Goal: Task Accomplishment & Management: Manage account settings

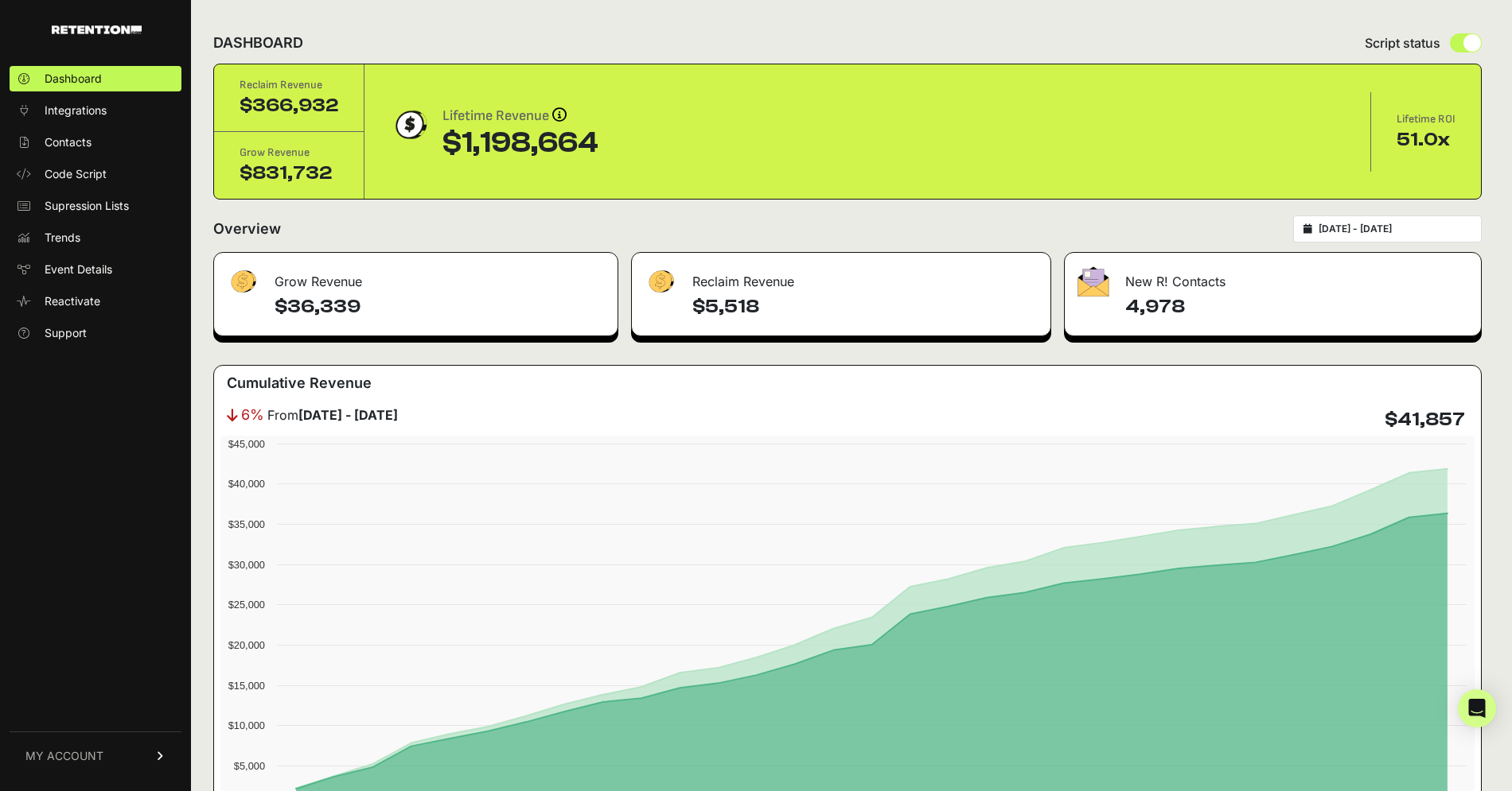
click at [1315, 229] on div "[DATE] - [DATE]" at bounding box center [1387, 229] width 189 height 27
click at [1312, 227] on icon at bounding box center [1308, 229] width 9 height 10
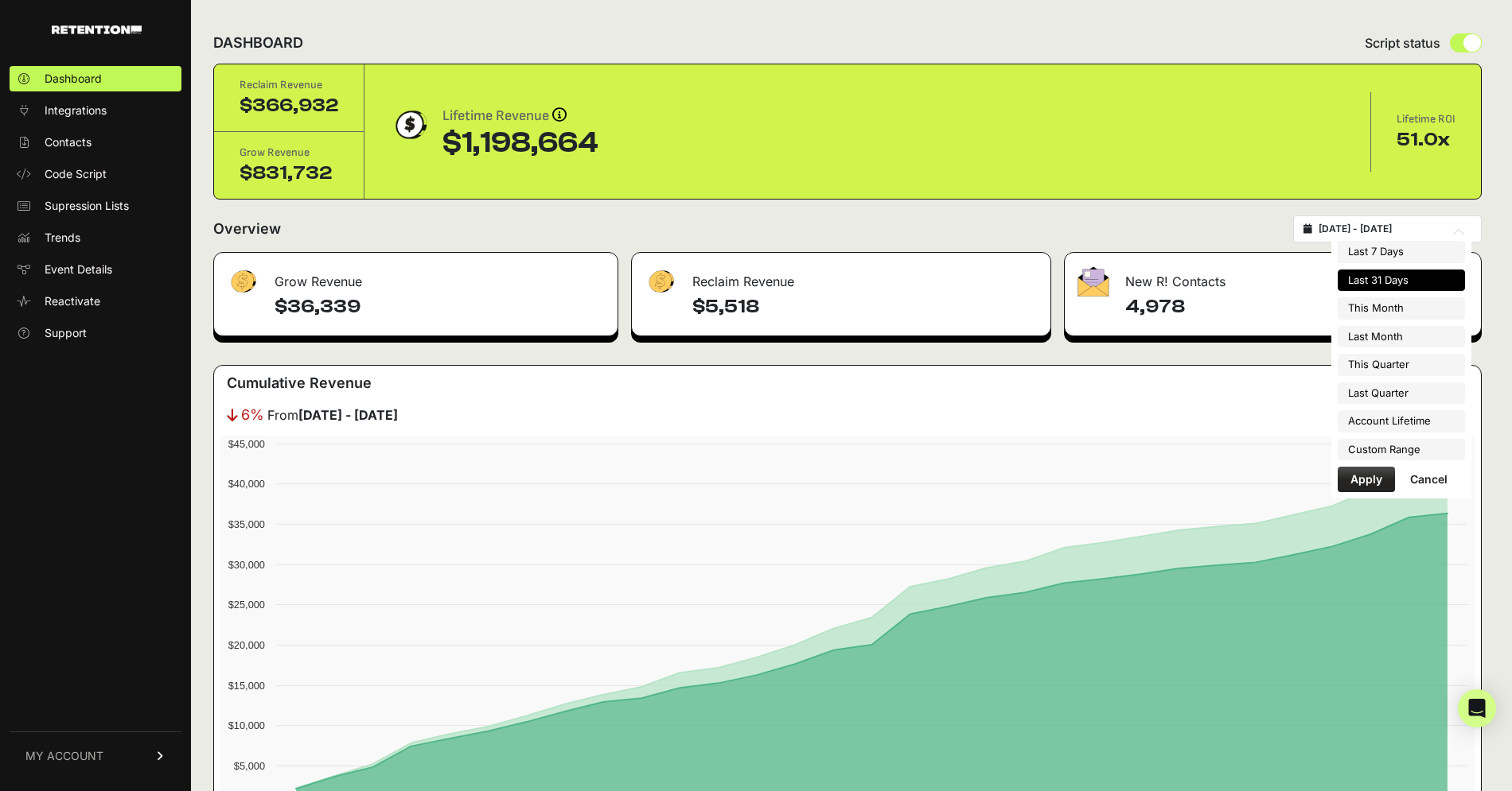
type input "2025-08-16"
type input "2025-09-15"
type input "2025-04-01"
type input "2025-06-30"
type input "2025-08-16"
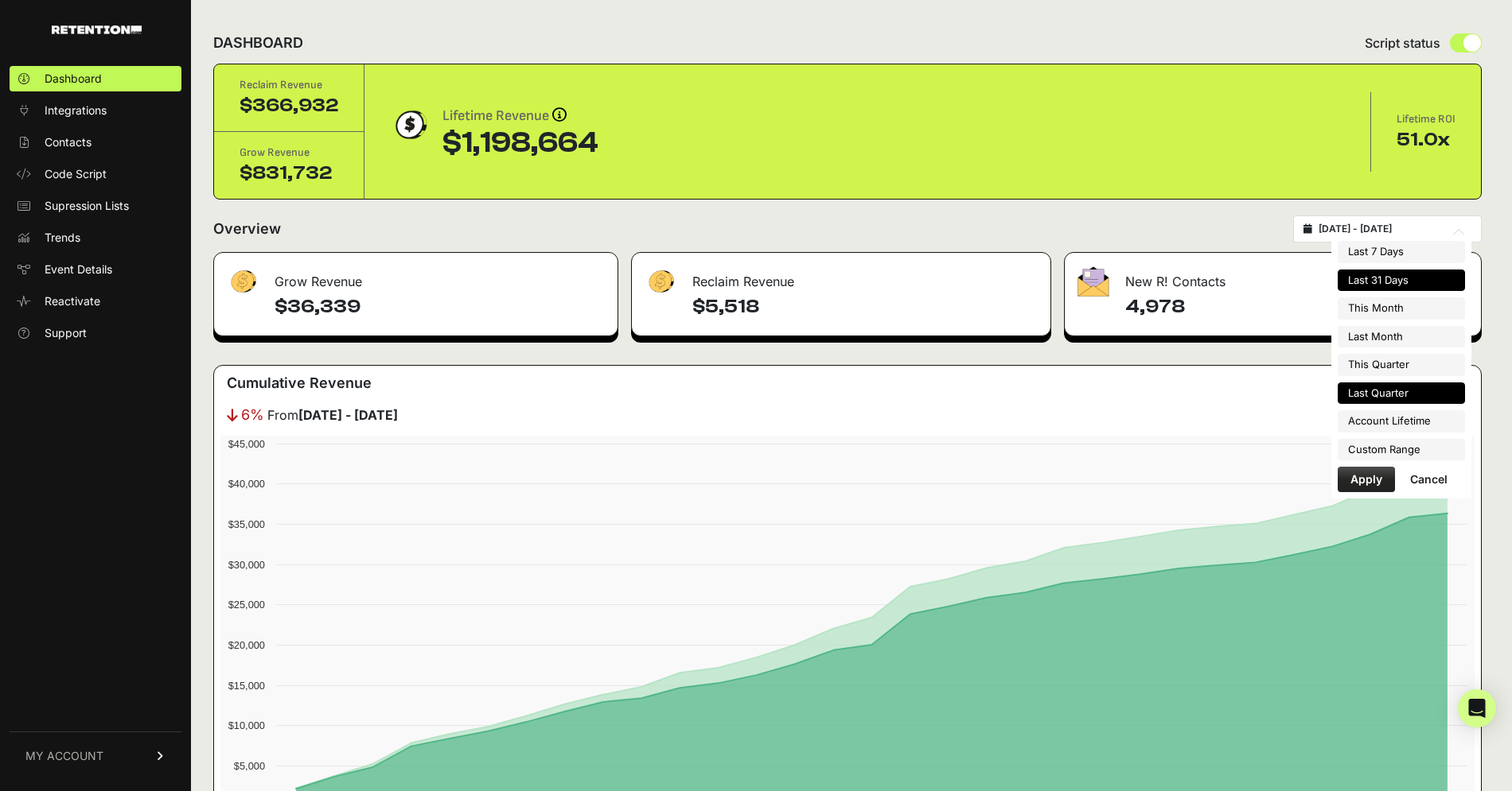
type input "2025-09-15"
click at [1392, 450] on li "Custom Range" at bounding box center [1401, 450] width 127 height 22
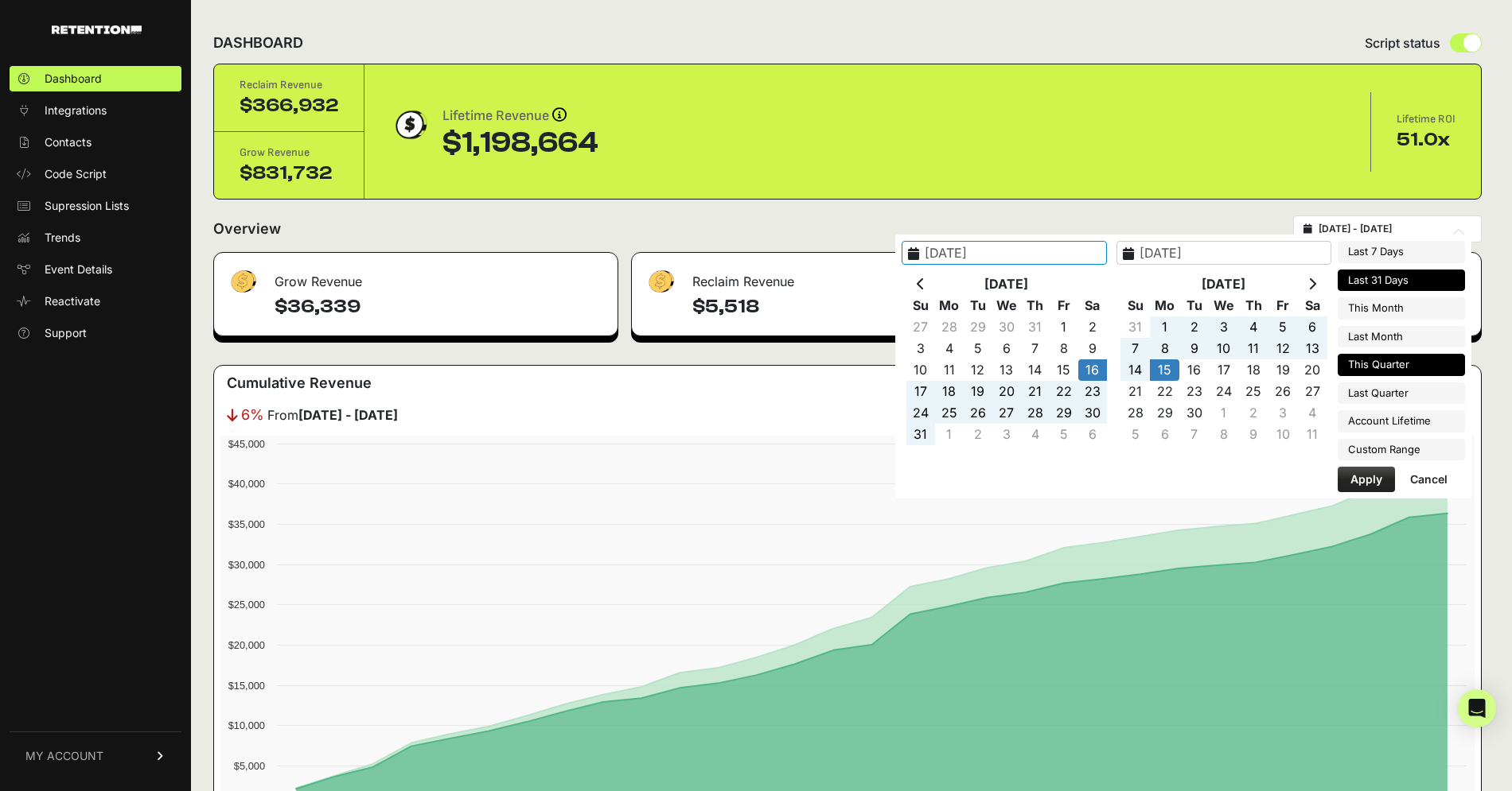
type input "2025-04-01"
type input "2025-06-30"
type input "2025-07-01"
type input "2025-09-30"
type input "2025-08-01"
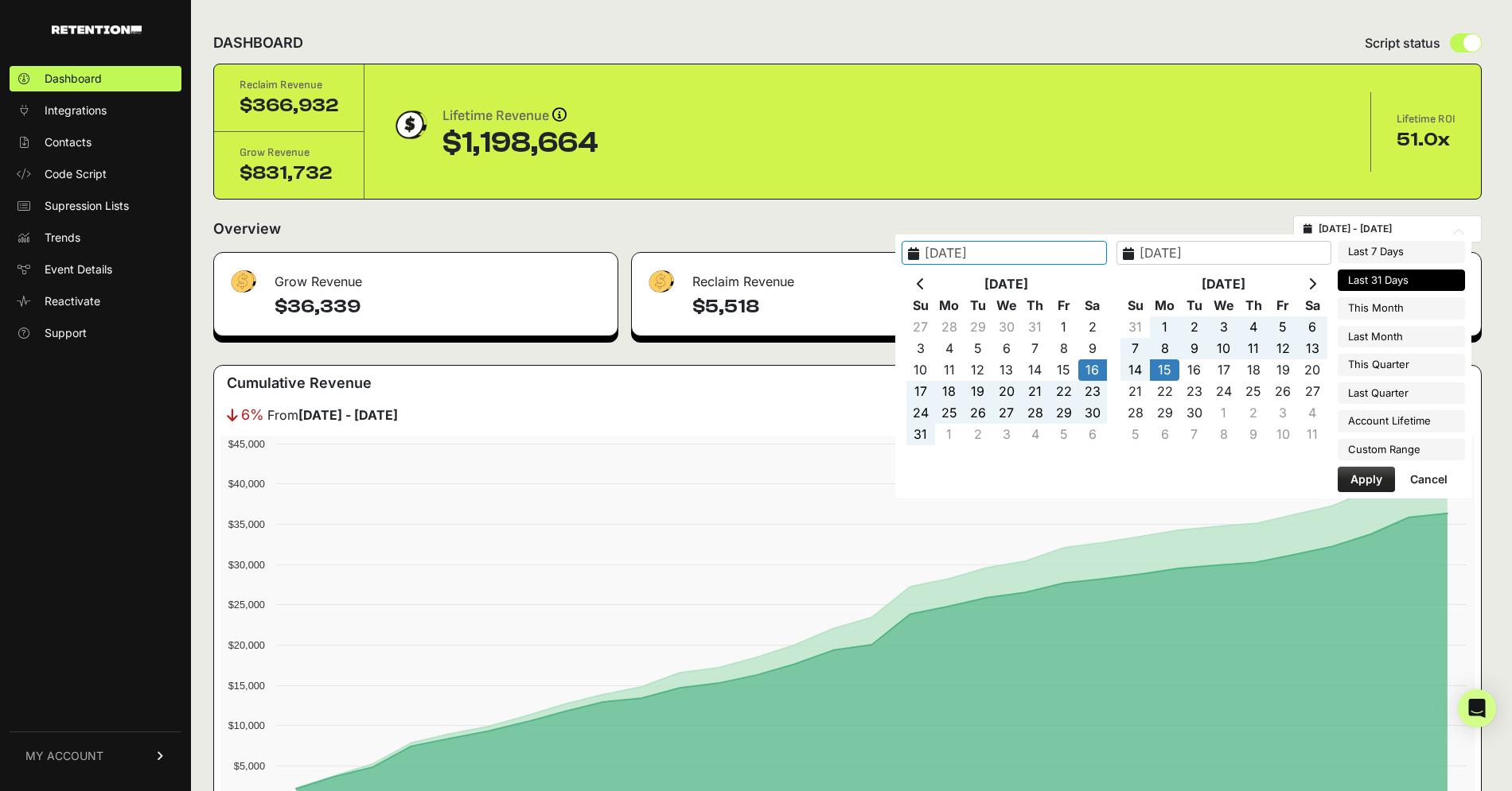
type input "2025-08-31"
type input "2025-09-06"
type input "2025-09-15"
click at [935, 284] on th at bounding box center [920, 284] width 29 height 21
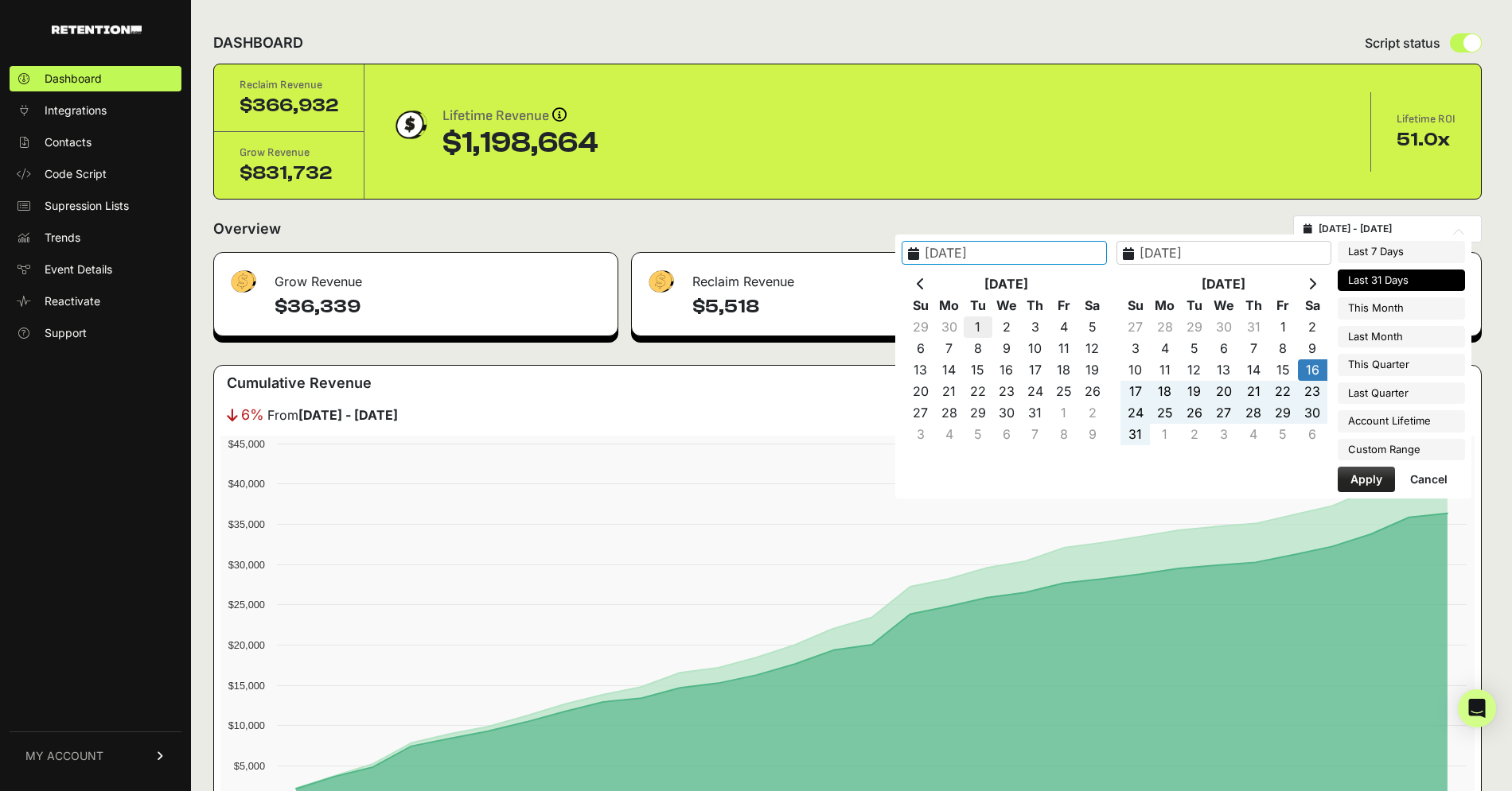
type input "2025-07-01"
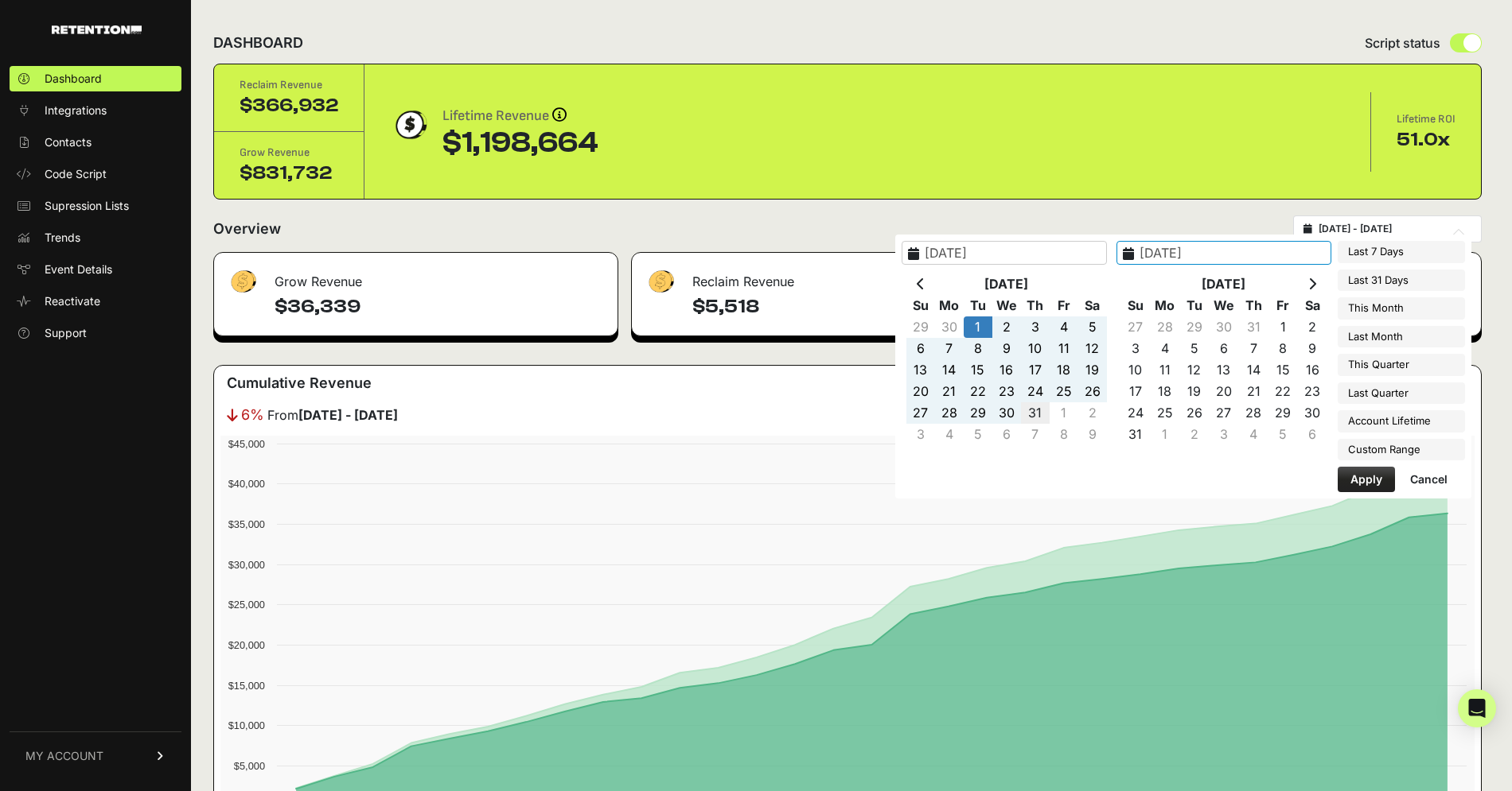
type input "2025-07-31"
type input "2025-07-01"
click at [1355, 472] on button "Apply" at bounding box center [1365, 480] width 57 height 26
type input "2025-07-01 - 2025-07-31"
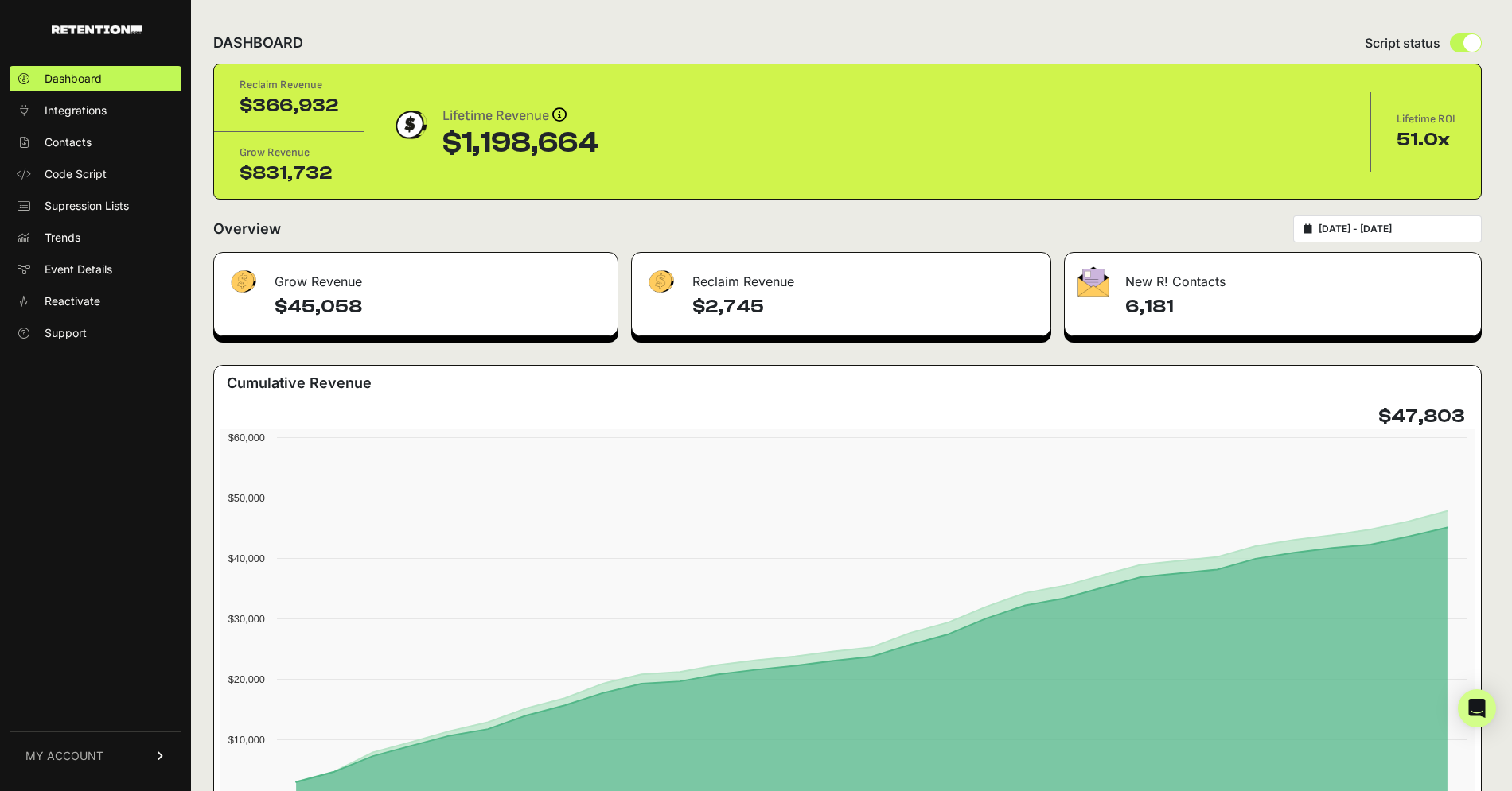
click at [85, 759] on span "MY ACCOUNT" at bounding box center [64, 756] width 78 height 16
click at [72, 702] on span "Billing" at bounding box center [59, 704] width 31 height 16
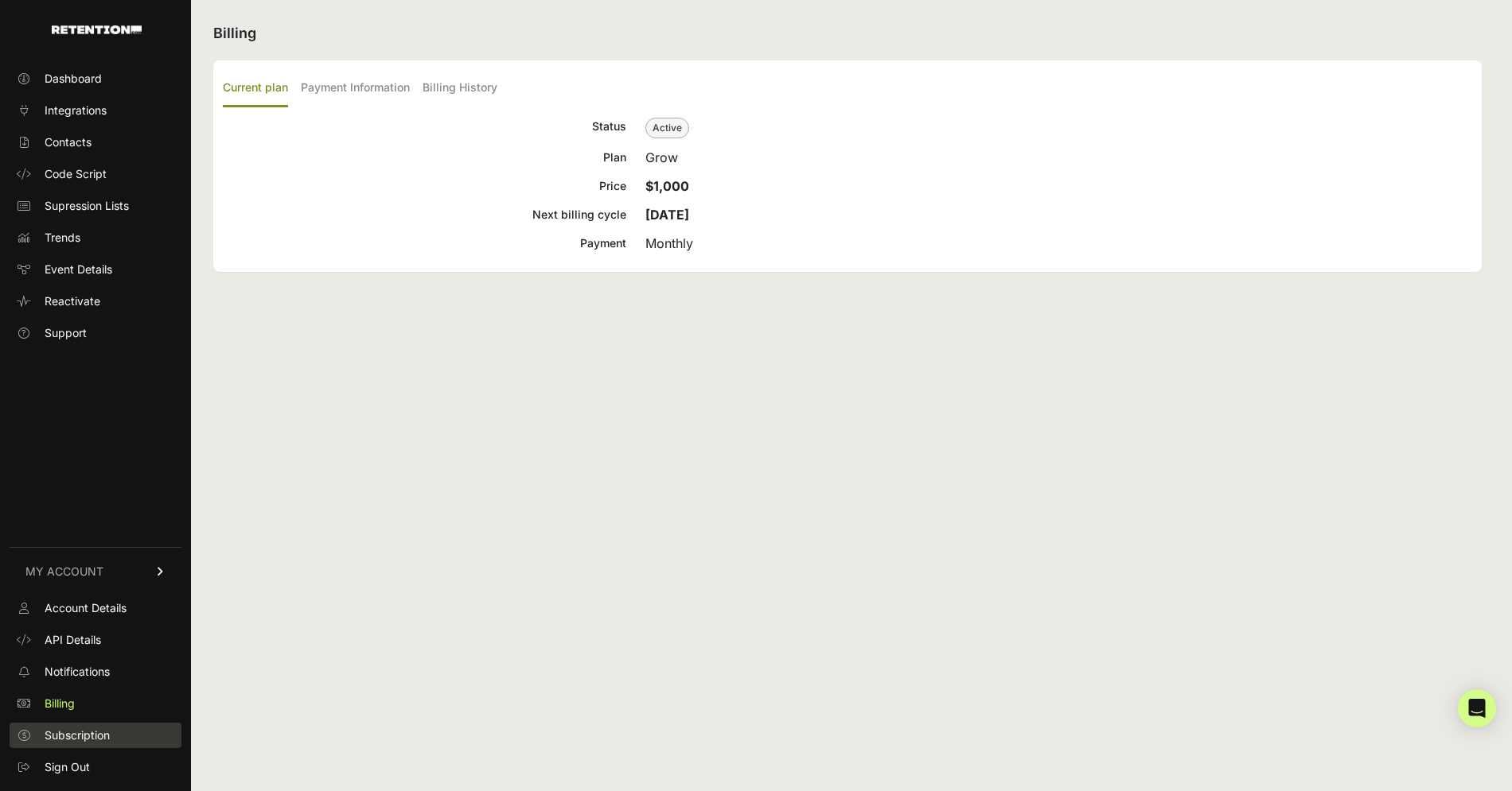
click at [78, 739] on span "Subscription" at bounding box center [77, 735] width 65 height 16
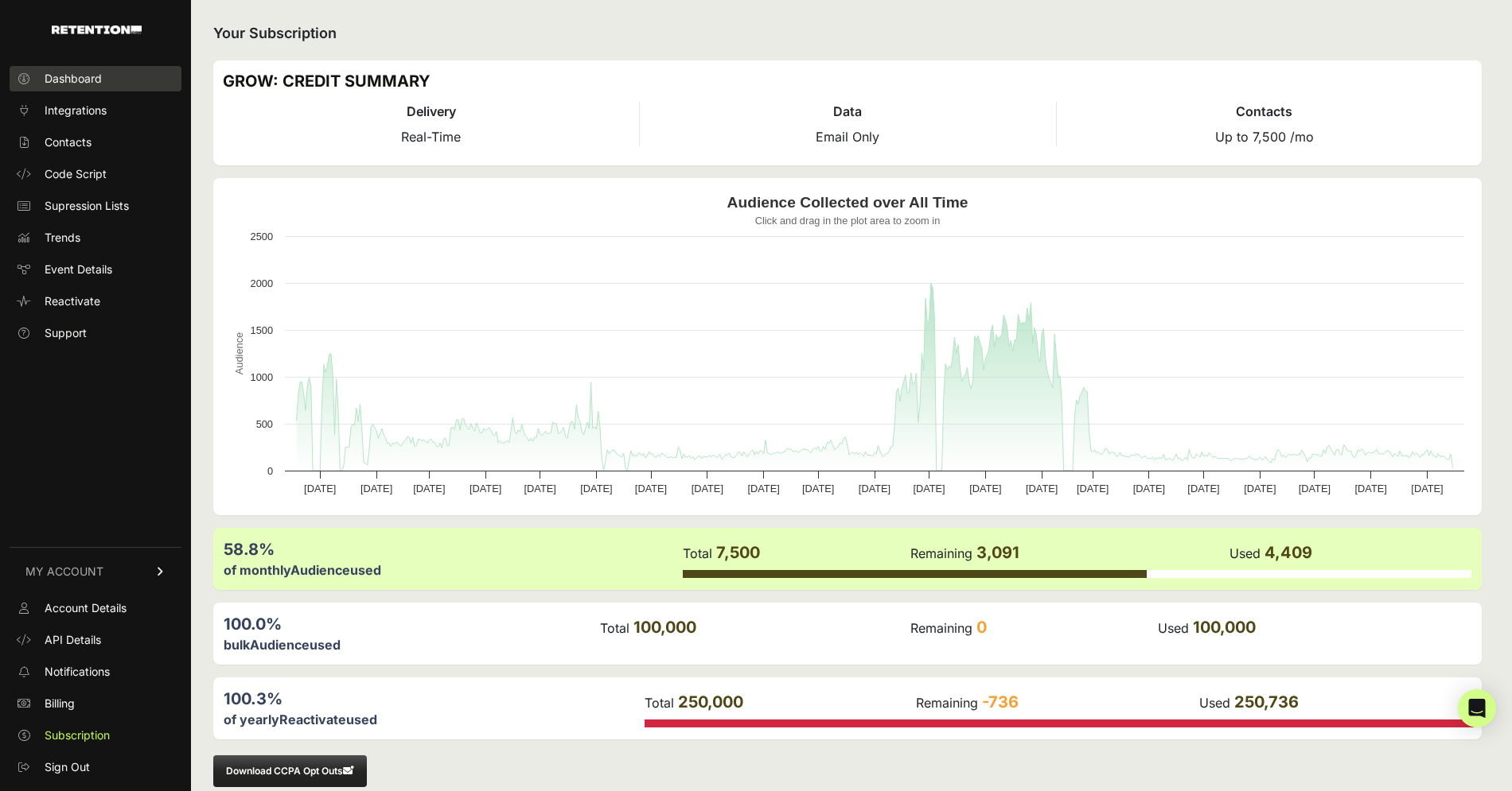
click at [61, 77] on span "Dashboard" at bounding box center [73, 78] width 57 height 16
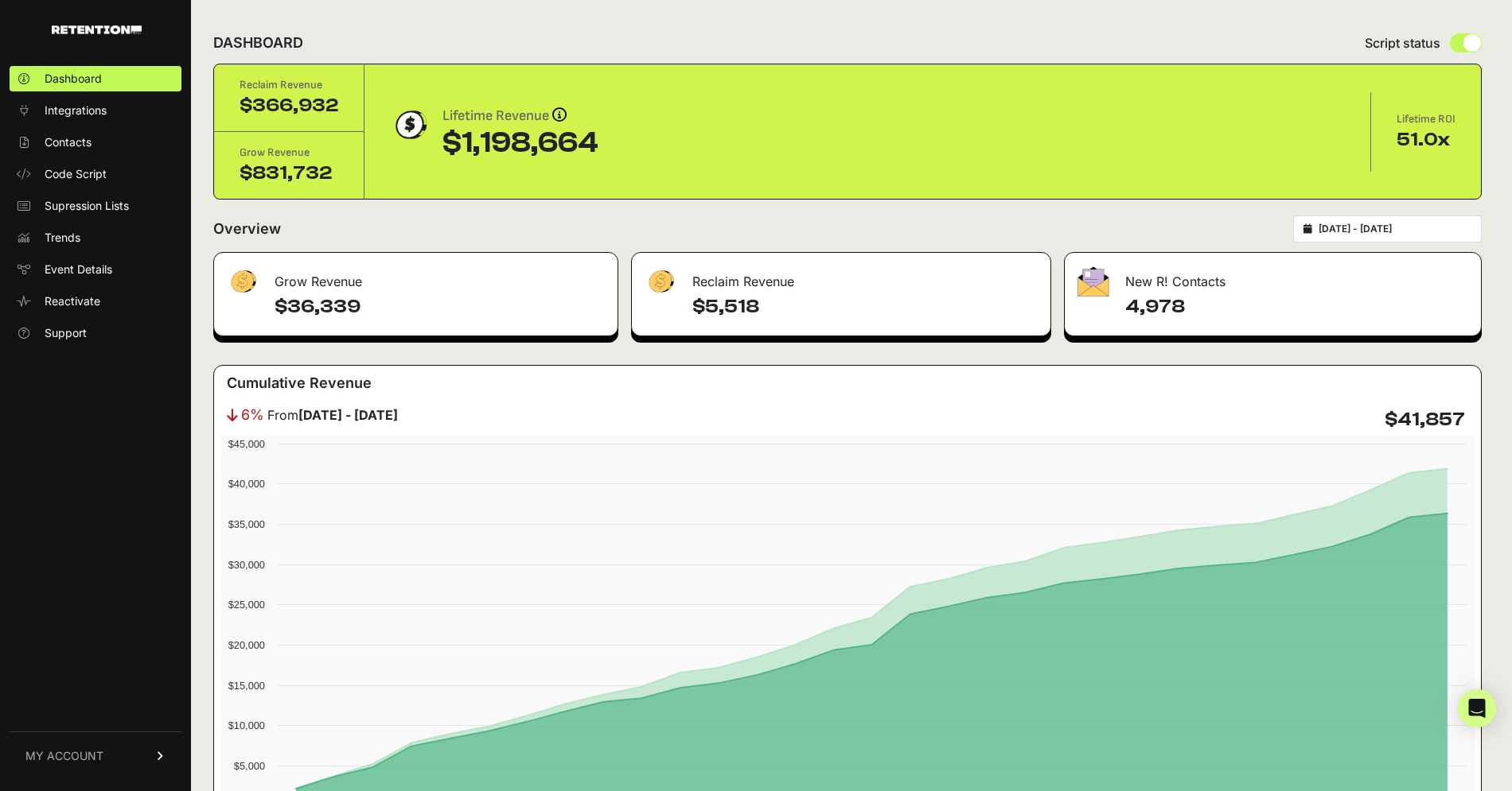
drag, startPoint x: 1398, startPoint y: 135, endPoint x: 1429, endPoint y: 133, distance: 31.1
click at [1429, 133] on div "51.0x" at bounding box center [1425, 139] width 59 height 26
